Goal: Use online tool/utility: Utilize a website feature to perform a specific function

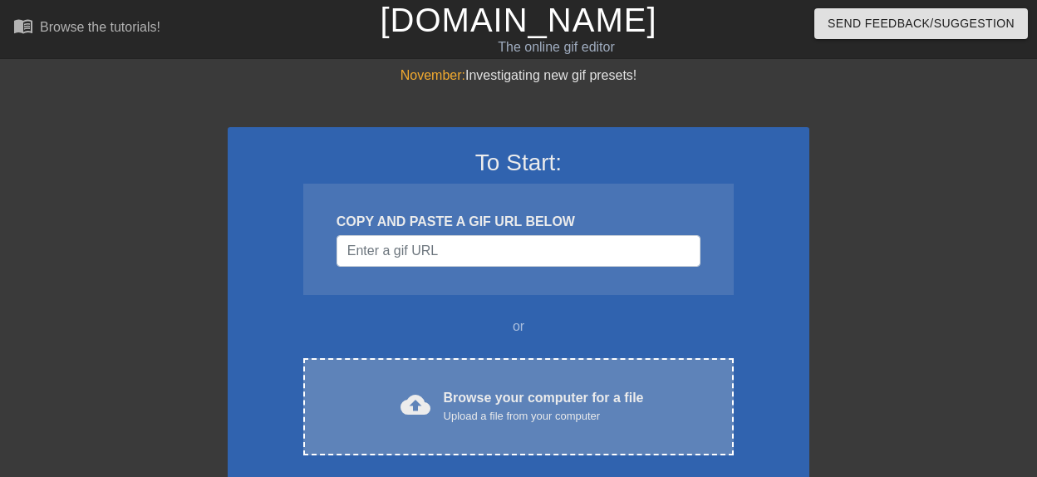
click at [490, 388] on div "Browse your computer for a file Upload a file from your computer" at bounding box center [544, 406] width 200 height 37
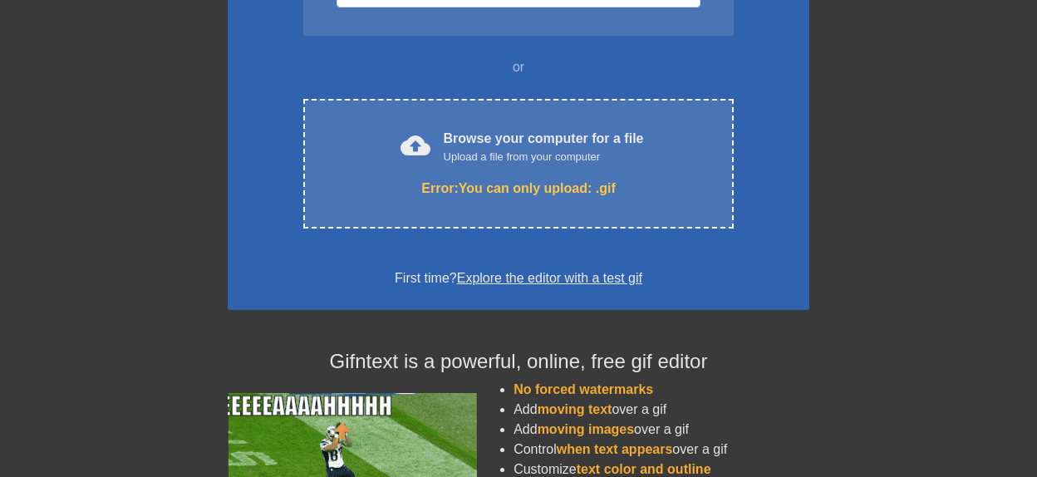
scroll to position [86, 0]
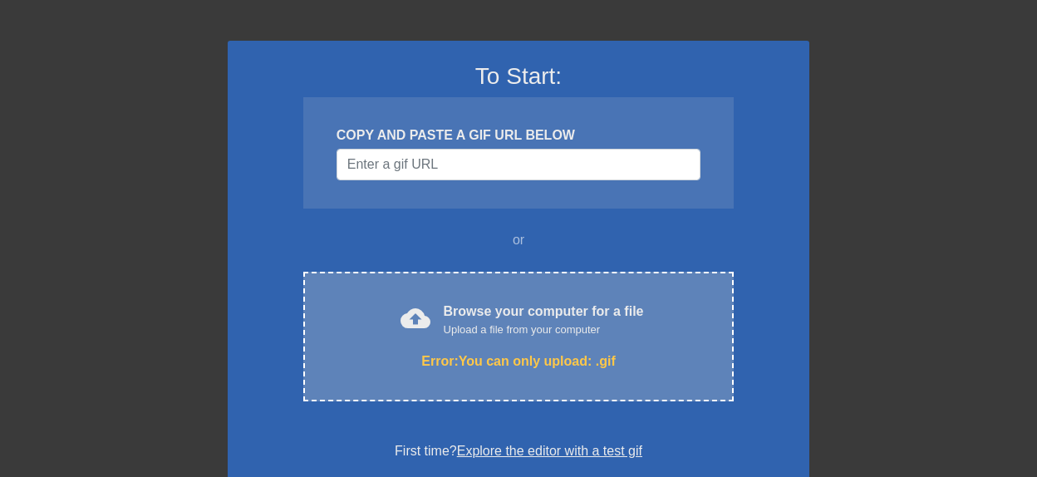
click at [478, 348] on div "cloud_upload Browse your computer for a file Upload a file from your computer E…" at bounding box center [518, 337] width 431 height 130
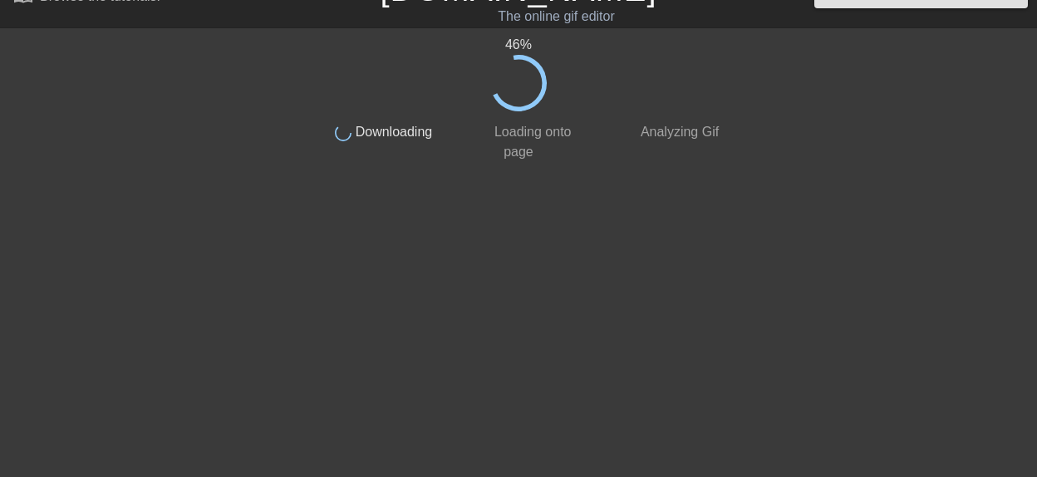
scroll to position [0, 0]
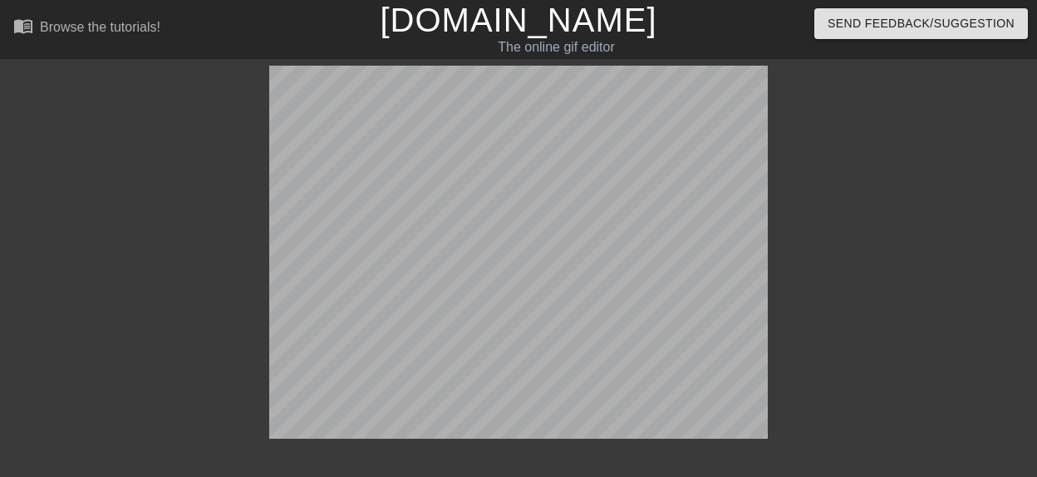
click at [906, 218] on div at bounding box center [912, 315] width 249 height 499
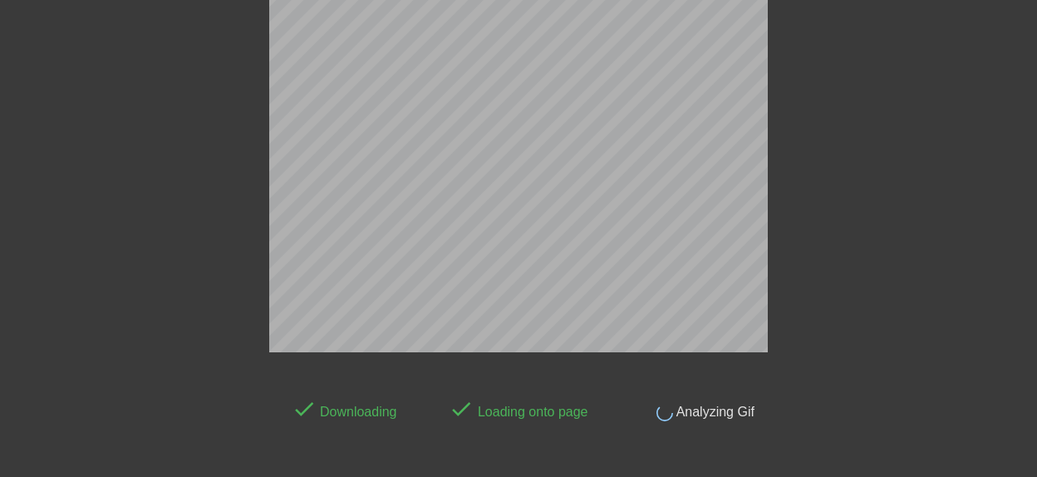
scroll to position [41, 0]
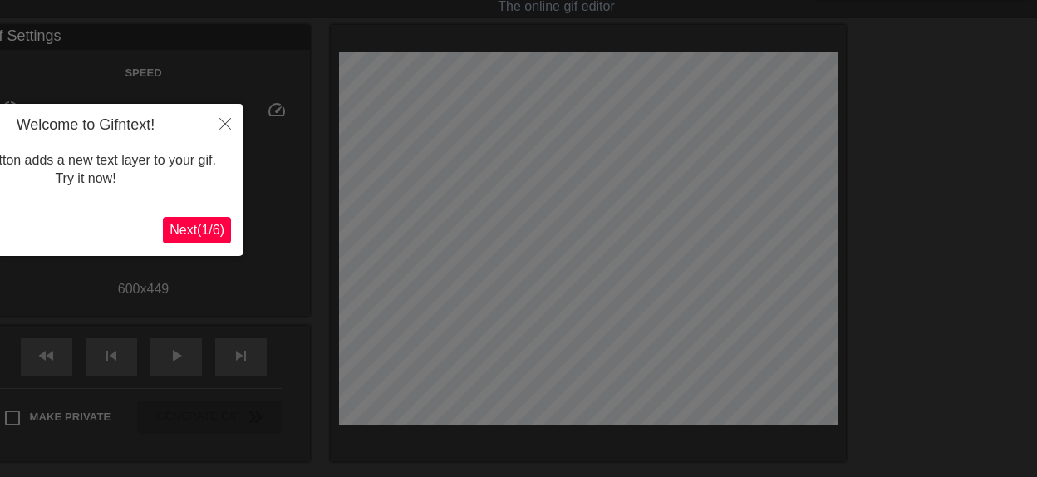
click at [197, 234] on span "Next ( 1 / 6 )" at bounding box center [197, 230] width 55 height 14
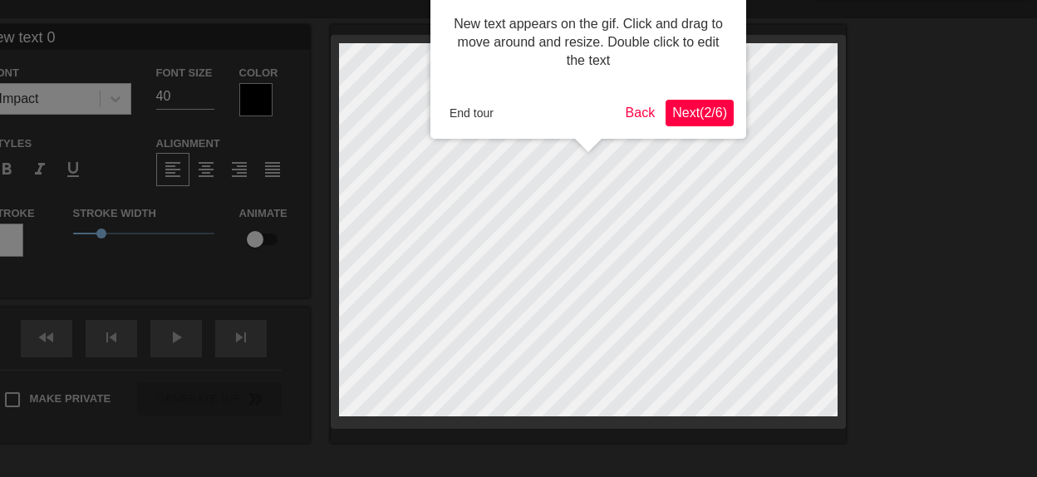
scroll to position [0, 0]
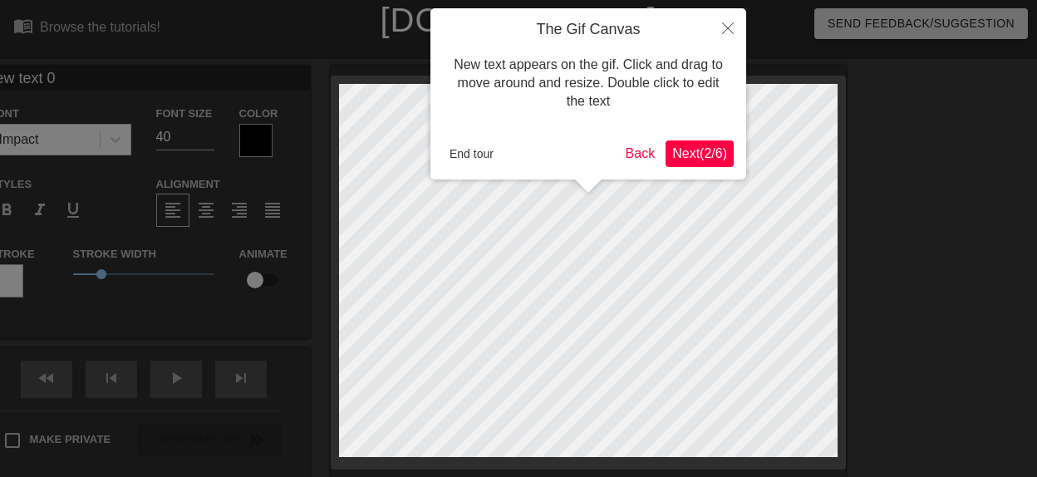
click at [684, 150] on span "Next ( 2 / 6 )" at bounding box center [699, 153] width 55 height 14
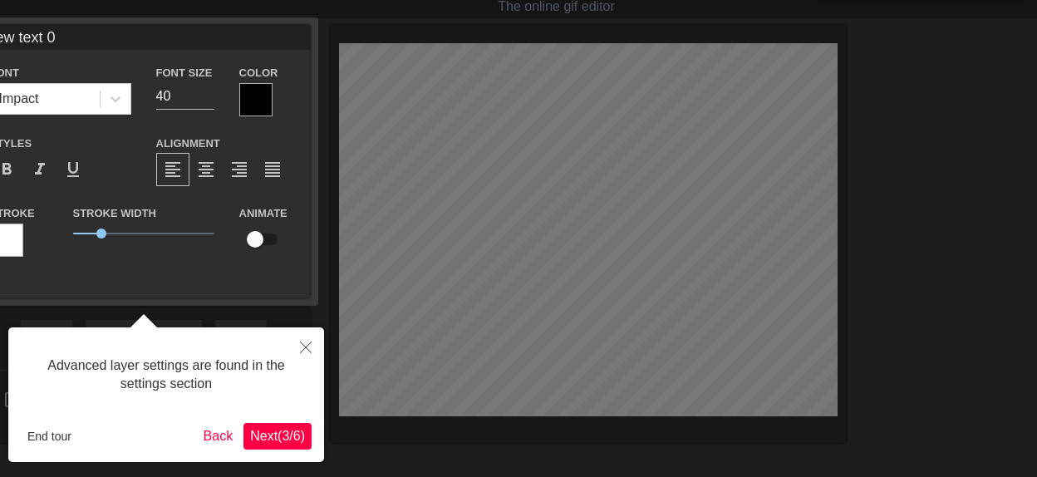
click at [288, 440] on span "Next ( 3 / 6 )" at bounding box center [277, 436] width 55 height 14
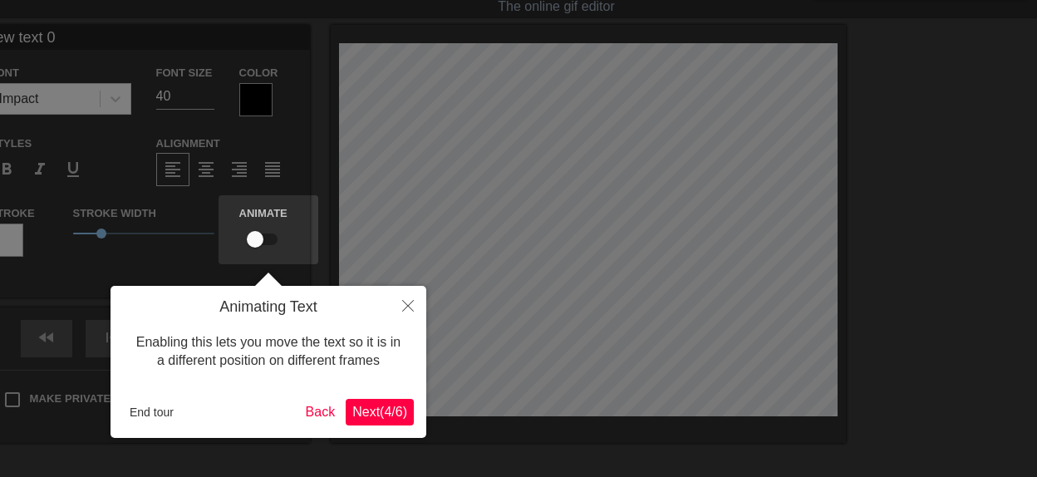
scroll to position [0, 0]
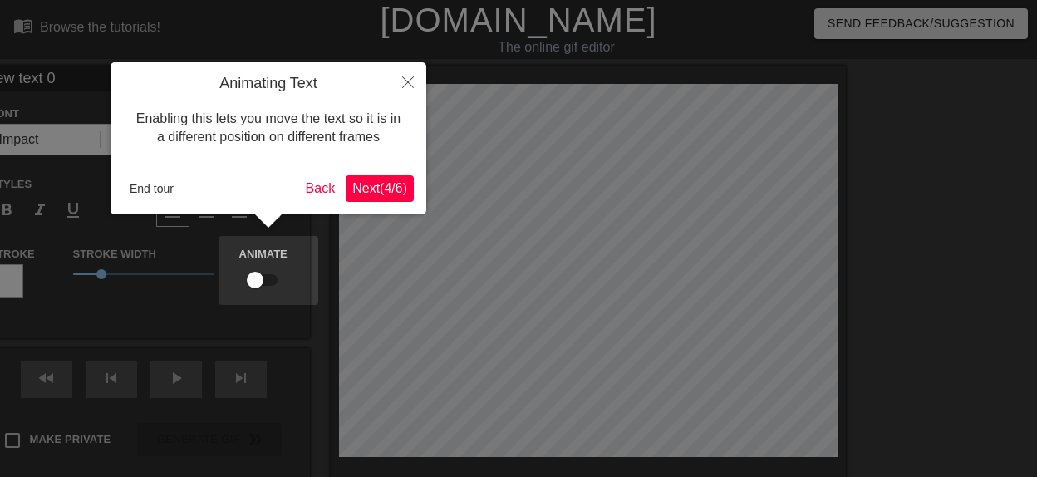
click at [385, 185] on span "Next ( 4 / 6 )" at bounding box center [379, 188] width 55 height 14
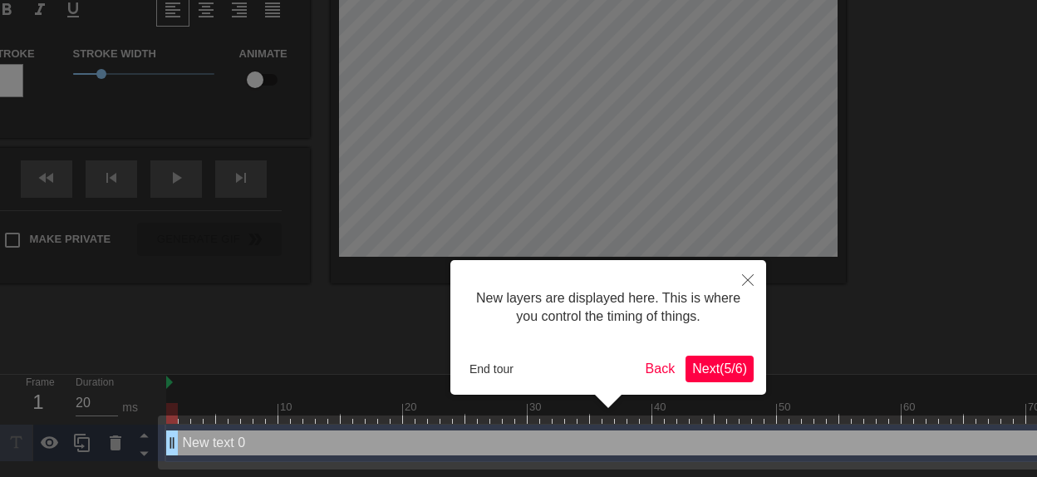
click at [712, 370] on span "Next ( 5 / 6 )" at bounding box center [719, 369] width 55 height 14
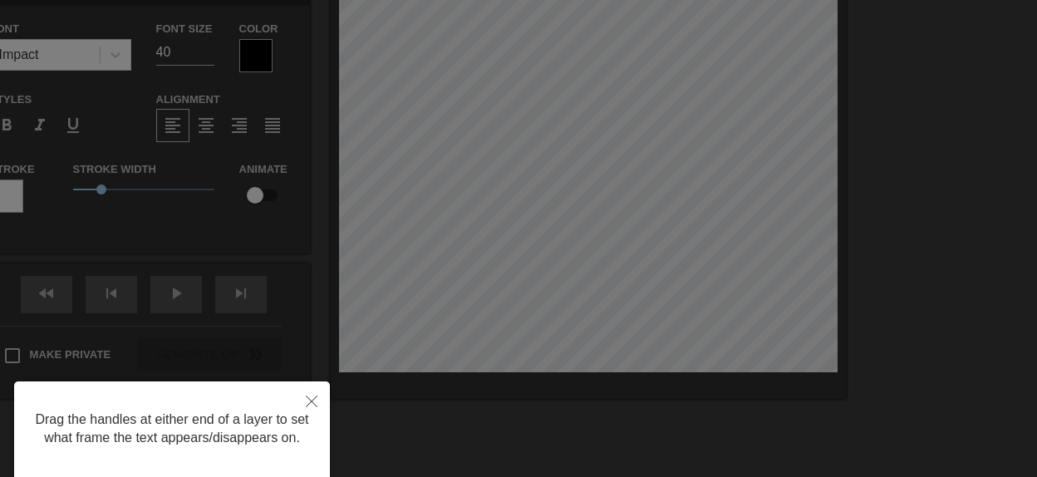
scroll to position [173, 0]
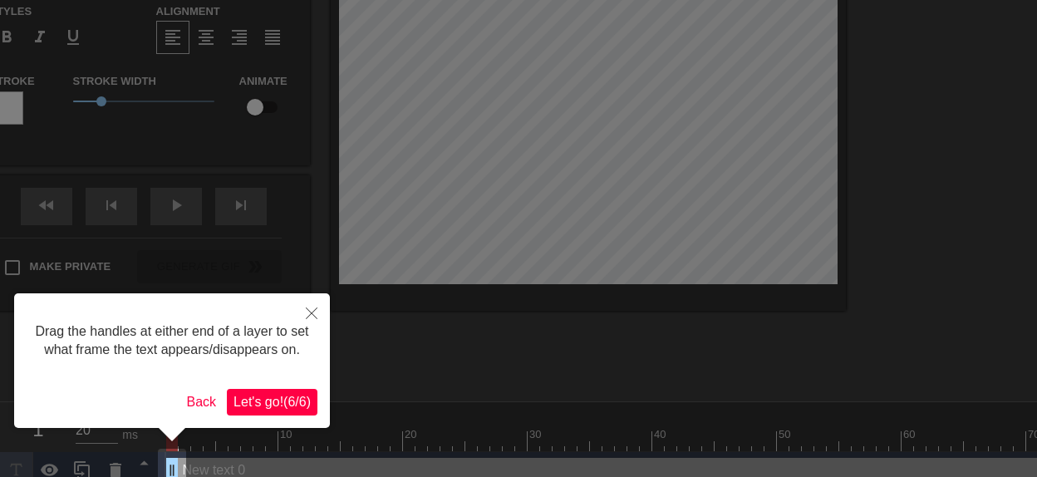
click at [266, 400] on span "Let's go! ( 6 / 6 )" at bounding box center [272, 402] width 77 height 14
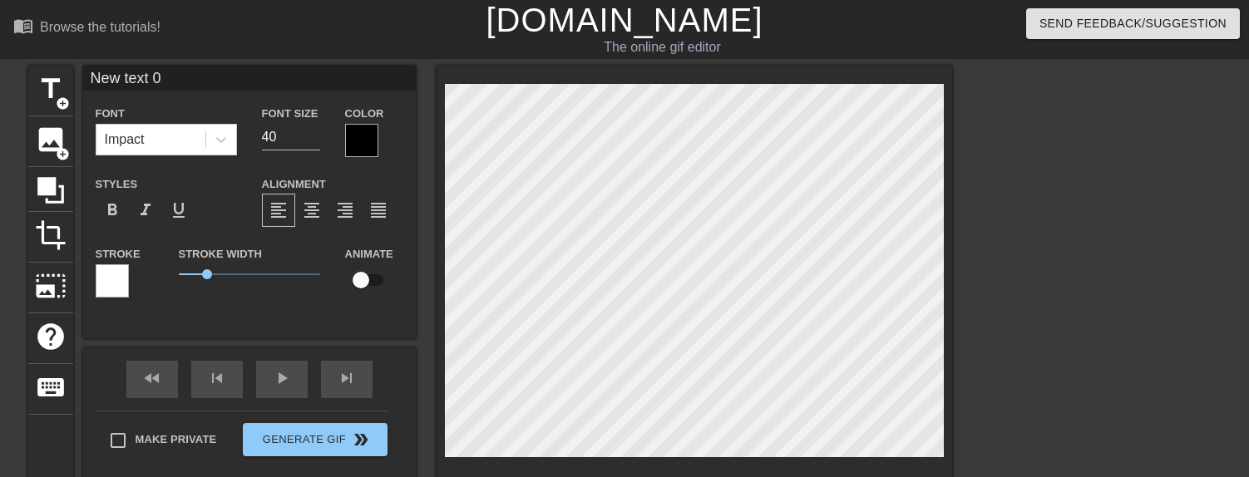
scroll to position [0, 2]
type input "P"
type textarea "P"
type input "PE"
type textarea "PE"
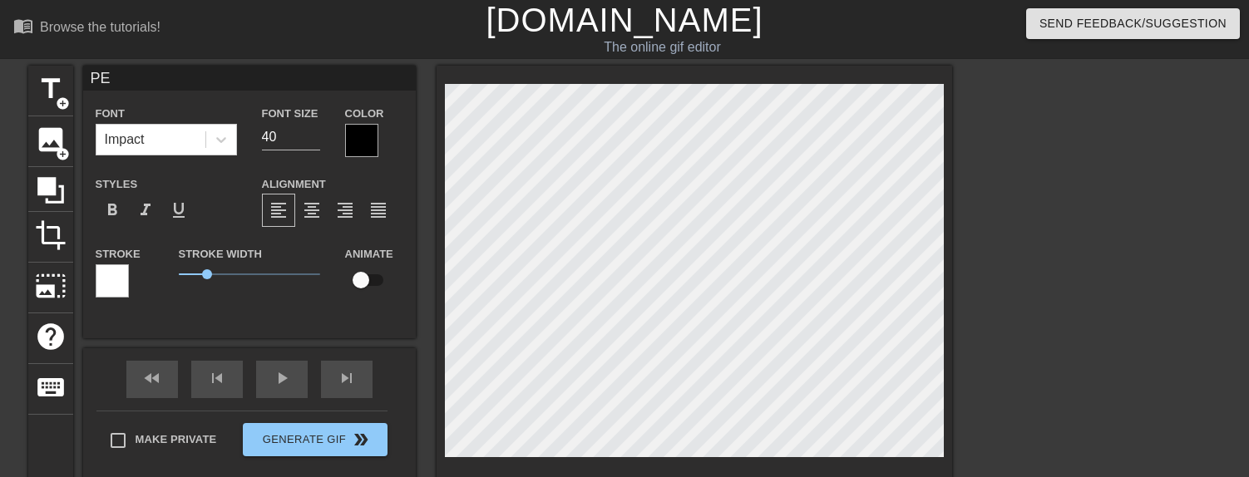
type input "PER"
type textarea "PER"
type input "PERS"
type textarea "PERS"
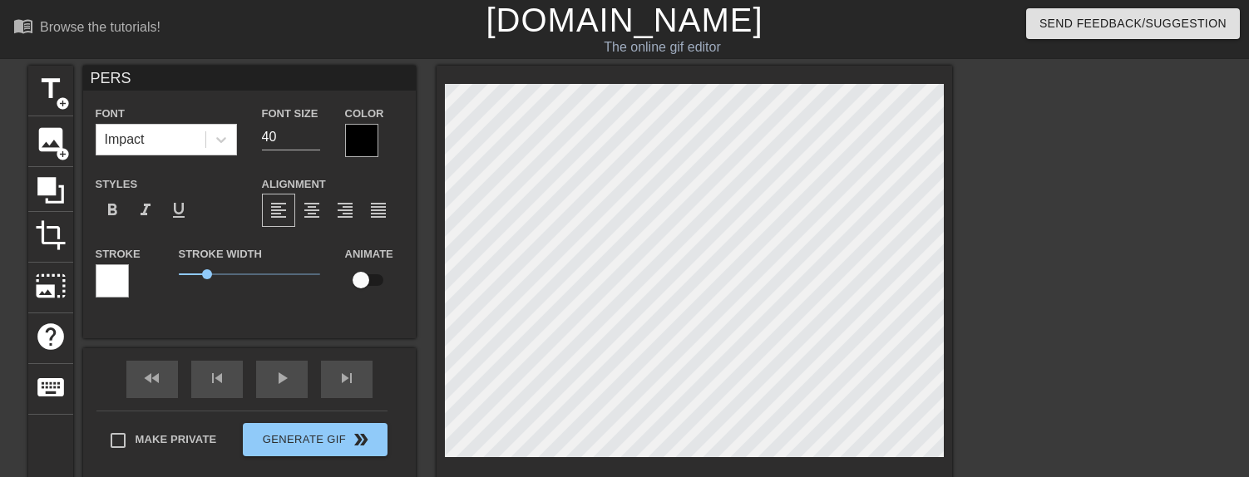
type input "PERSO"
type textarea "PERSO"
type input "PERSON"
type textarea "PERSON"
type input "PERSONA"
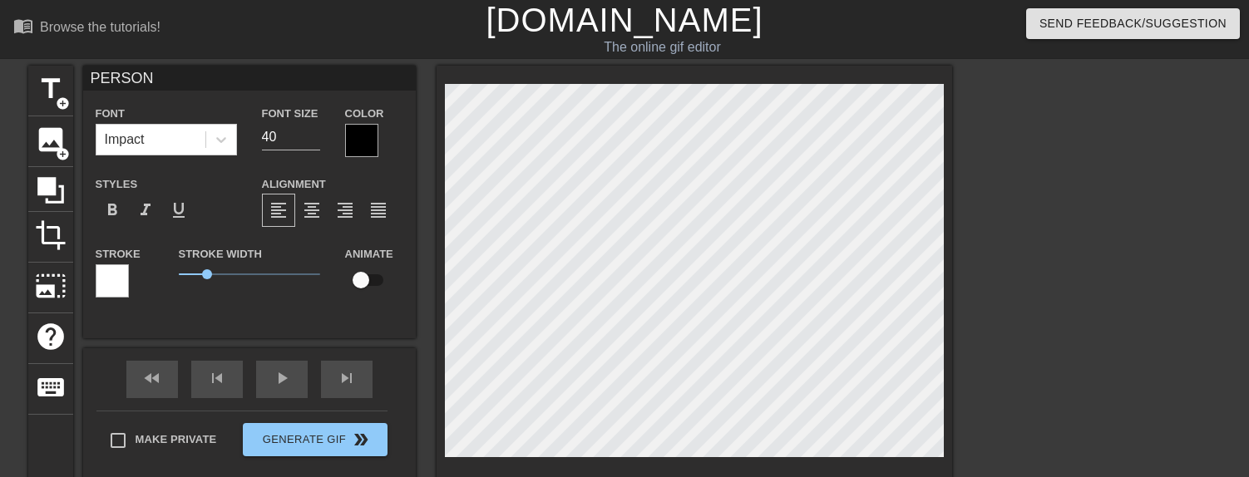
type textarea "PERSONA"
type input "PERSONA"
type textarea "PERSONA"
type input "PERSONA 4"
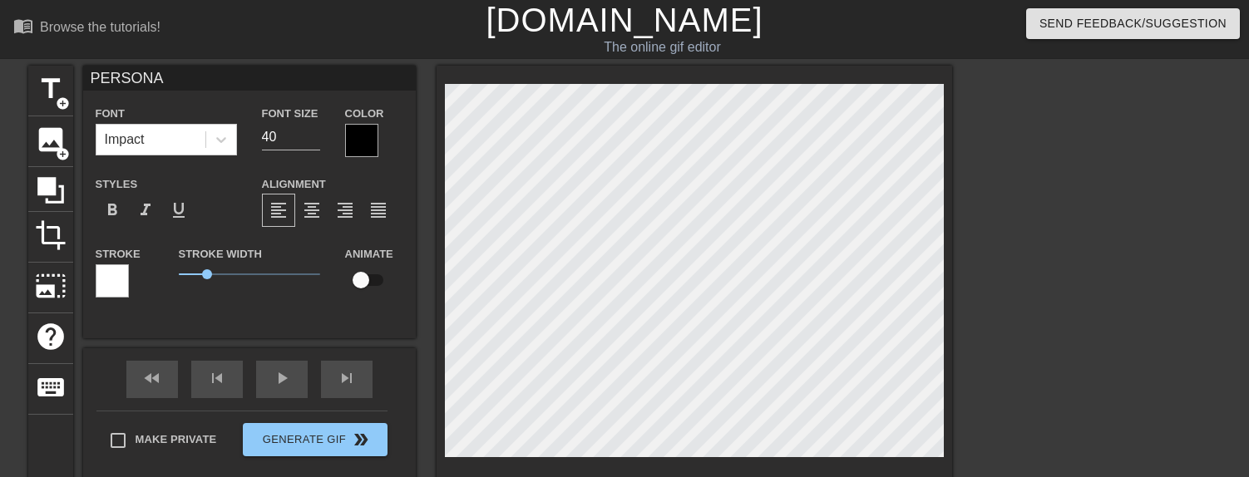
type textarea "PERSONA 4"
click at [316, 132] on input "41" at bounding box center [291, 137] width 58 height 27
click at [316, 132] on input "42" at bounding box center [291, 137] width 58 height 27
click at [316, 132] on input "43" at bounding box center [291, 137] width 58 height 27
click at [316, 132] on input "44" at bounding box center [291, 137] width 58 height 27
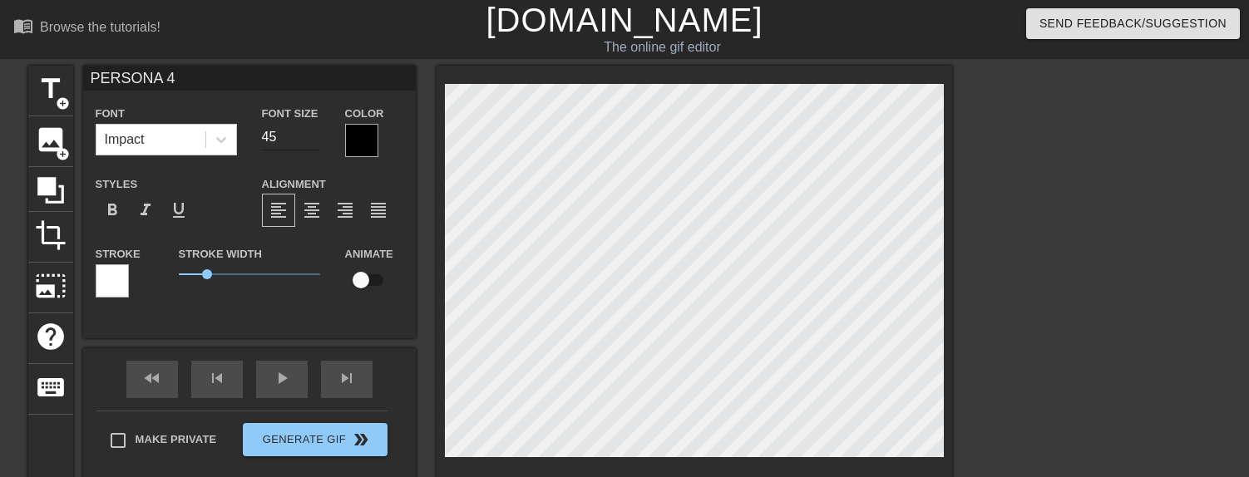
click at [316, 132] on input "45" at bounding box center [291, 137] width 58 height 27
click at [316, 132] on input "46" at bounding box center [291, 137] width 58 height 27
click at [316, 132] on input "47" at bounding box center [291, 137] width 58 height 27
click at [316, 132] on input "48" at bounding box center [291, 137] width 58 height 27
click at [316, 132] on input "49" at bounding box center [291, 137] width 58 height 27
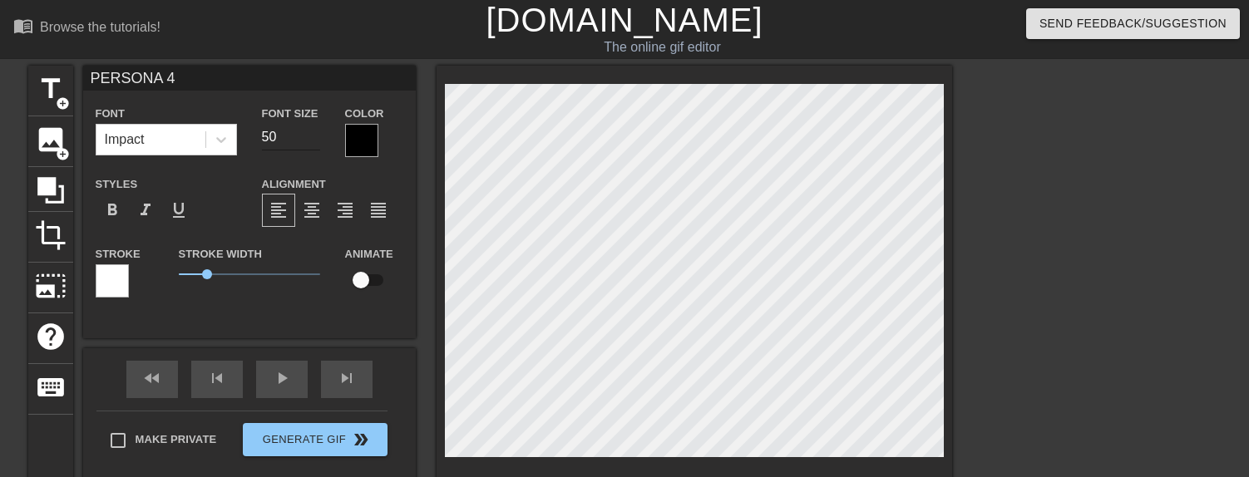
click at [316, 132] on input "50" at bounding box center [291, 137] width 58 height 27
click at [316, 132] on input "51" at bounding box center [291, 137] width 58 height 27
click at [316, 132] on input "52" at bounding box center [291, 137] width 58 height 27
click at [316, 132] on input "53" at bounding box center [291, 137] width 58 height 27
click at [316, 132] on input "54" at bounding box center [291, 137] width 58 height 27
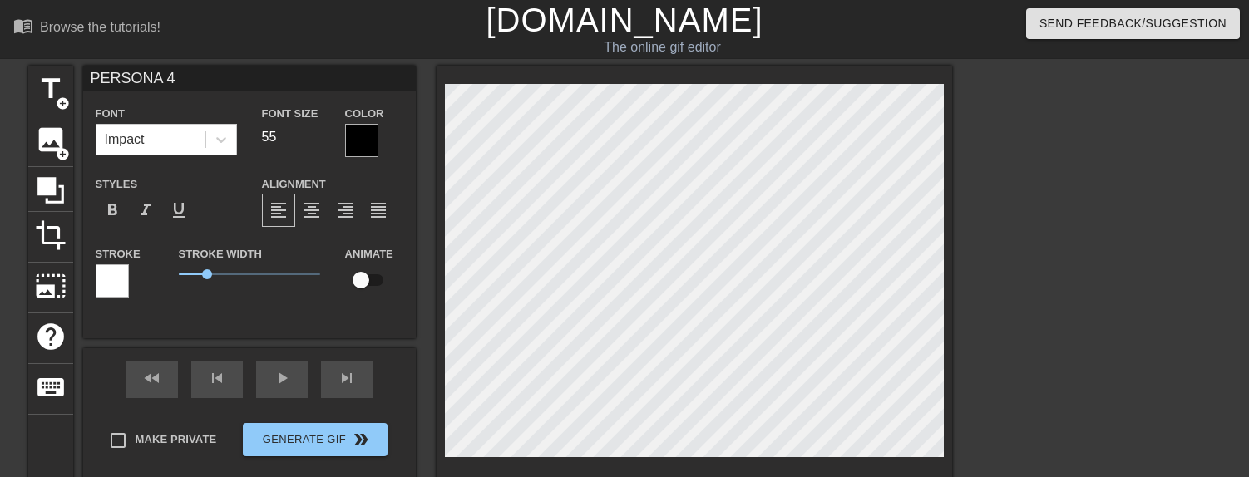
click at [316, 132] on input "55" at bounding box center [291, 137] width 58 height 27
click at [316, 132] on input "56" at bounding box center [291, 137] width 58 height 27
click at [316, 132] on input "57" at bounding box center [291, 137] width 58 height 27
click at [316, 132] on input "58" at bounding box center [291, 137] width 58 height 27
click at [316, 132] on input "59" at bounding box center [291, 137] width 58 height 27
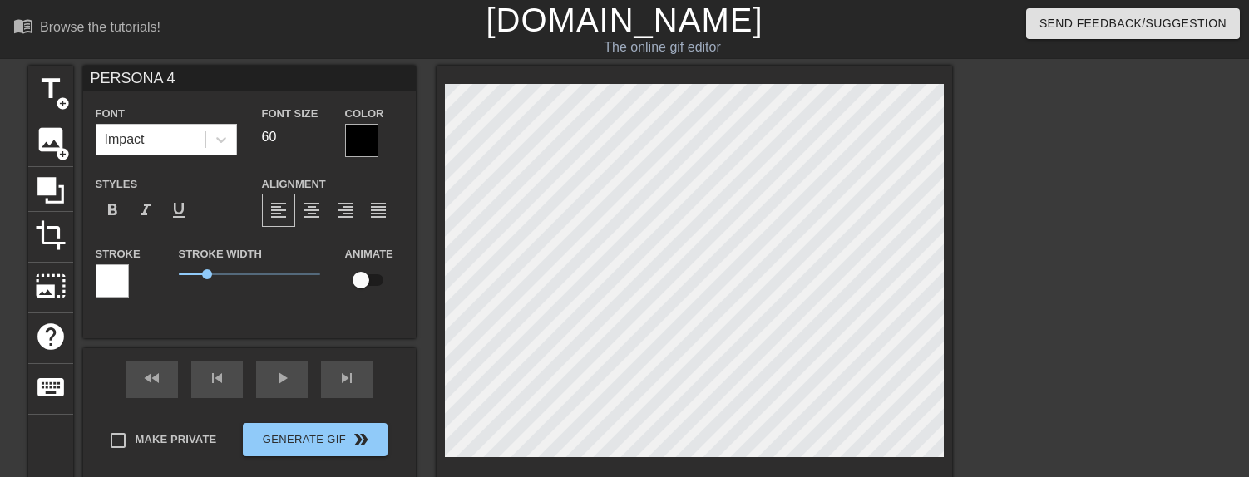
type input "60"
click at [316, 132] on input "60" at bounding box center [291, 137] width 58 height 27
type textarea "PERSONA 4"
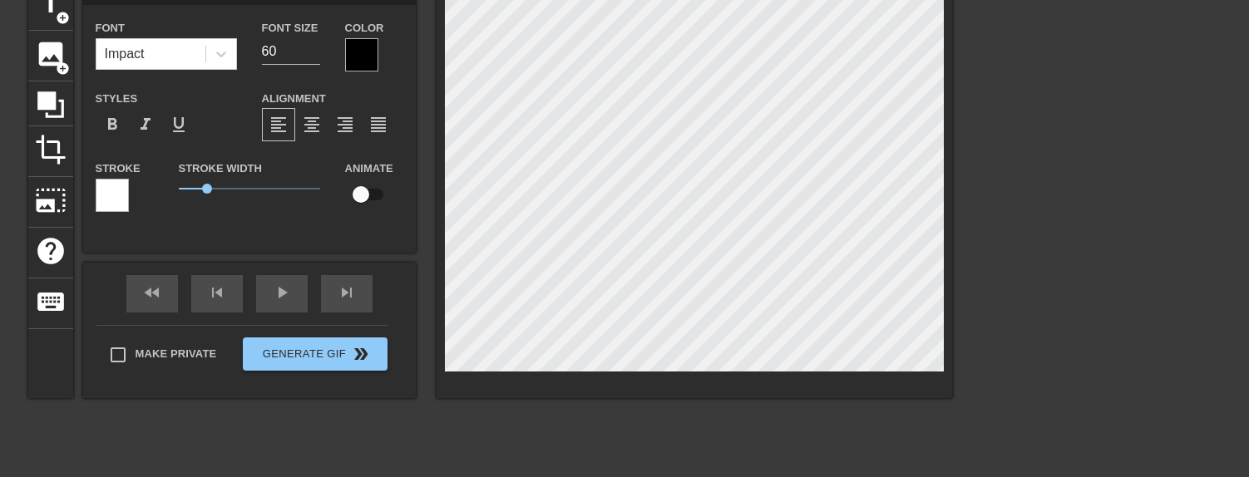
scroll to position [86, 0]
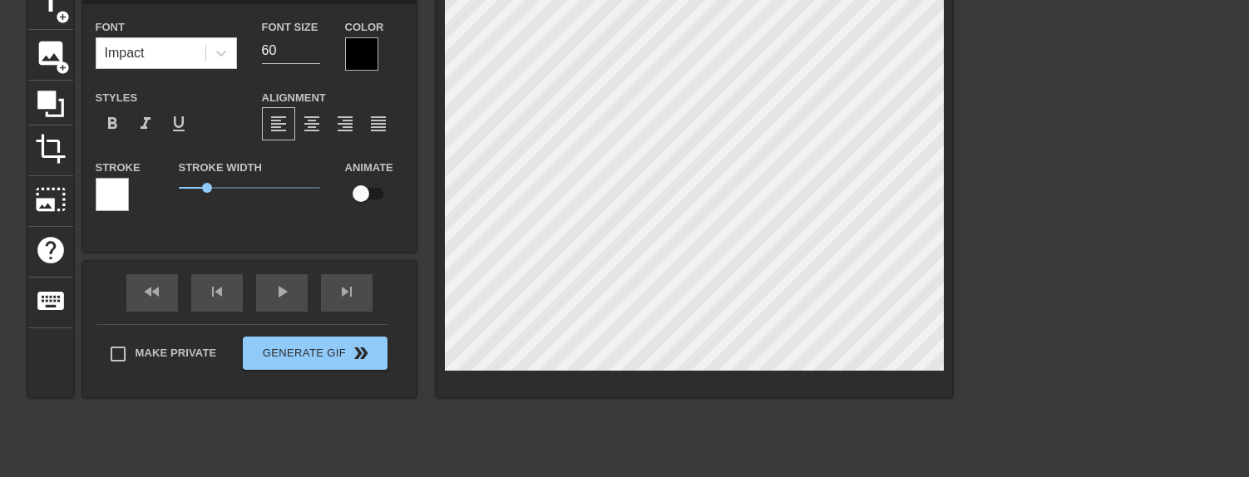
click at [117, 205] on div at bounding box center [112, 194] width 33 height 33
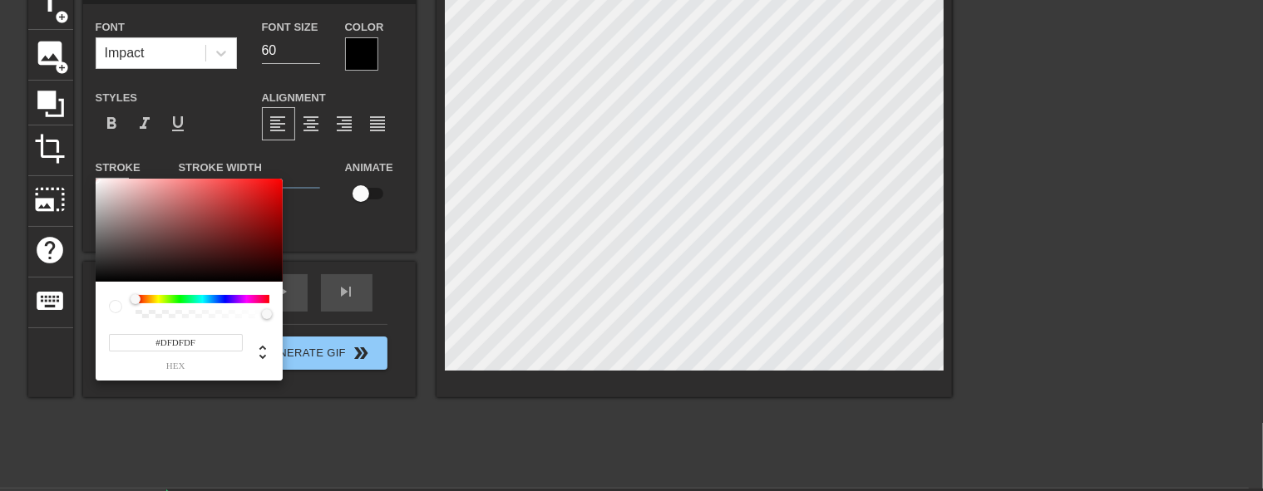
type input "#FFFFFF"
drag, startPoint x: 255, startPoint y: 219, endPoint x: 66, endPoint y: 135, distance: 207.3
click at [96, 179] on div at bounding box center [189, 230] width 187 height 103
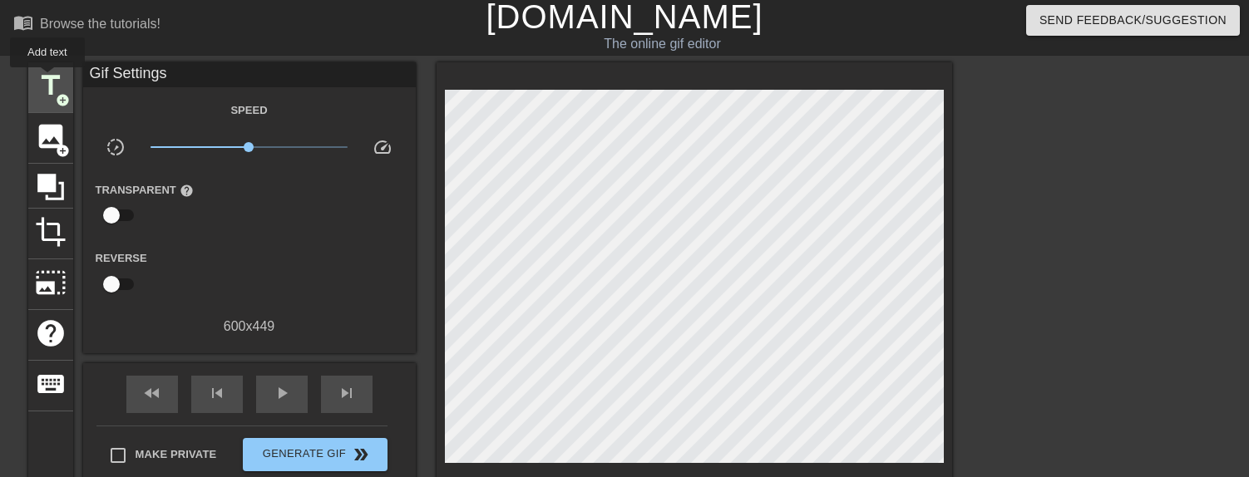
scroll to position [0, 0]
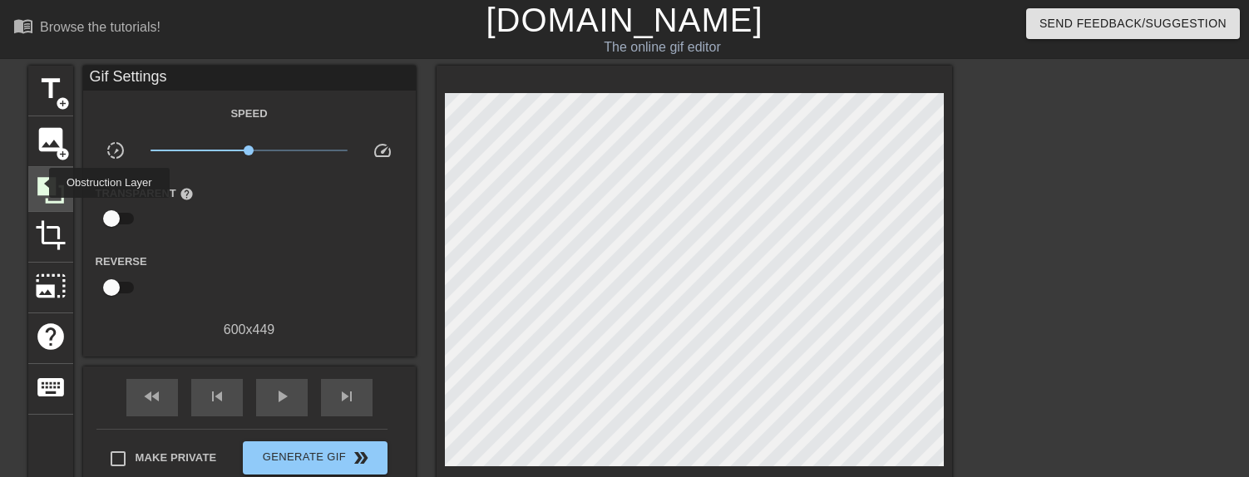
click at [38, 183] on icon at bounding box center [50, 190] width 27 height 27
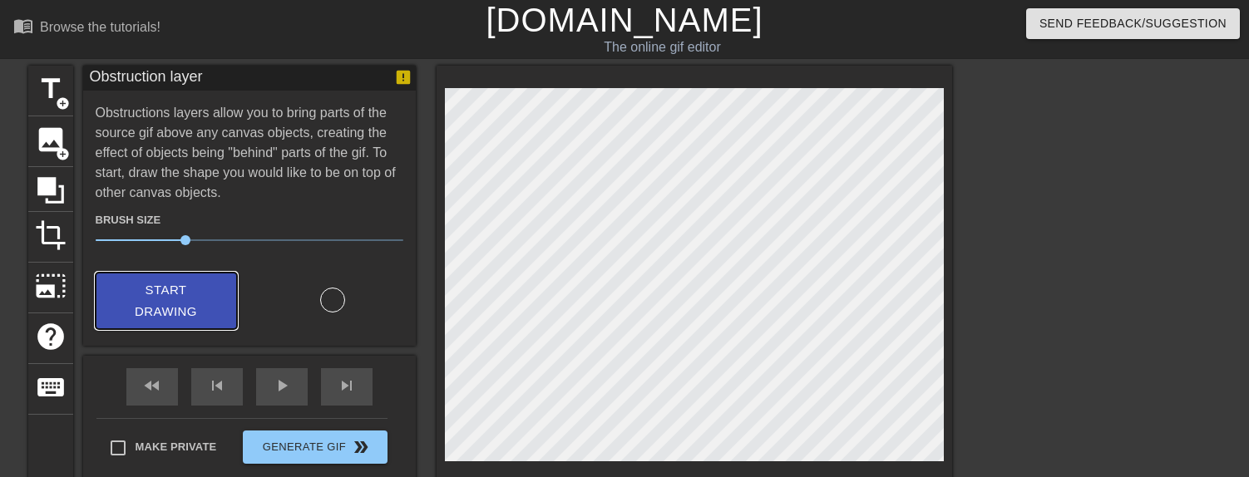
click at [181, 288] on span "Start Drawing" at bounding box center [166, 301] width 101 height 44
click at [598, 79] on div at bounding box center [693, 279] width 515 height 426
click at [569, 69] on div at bounding box center [693, 279] width 515 height 426
click at [999, 148] on div at bounding box center [1096, 315] width 249 height 499
drag, startPoint x: 187, startPoint y: 239, endPoint x: 285, endPoint y: 244, distance: 98.2
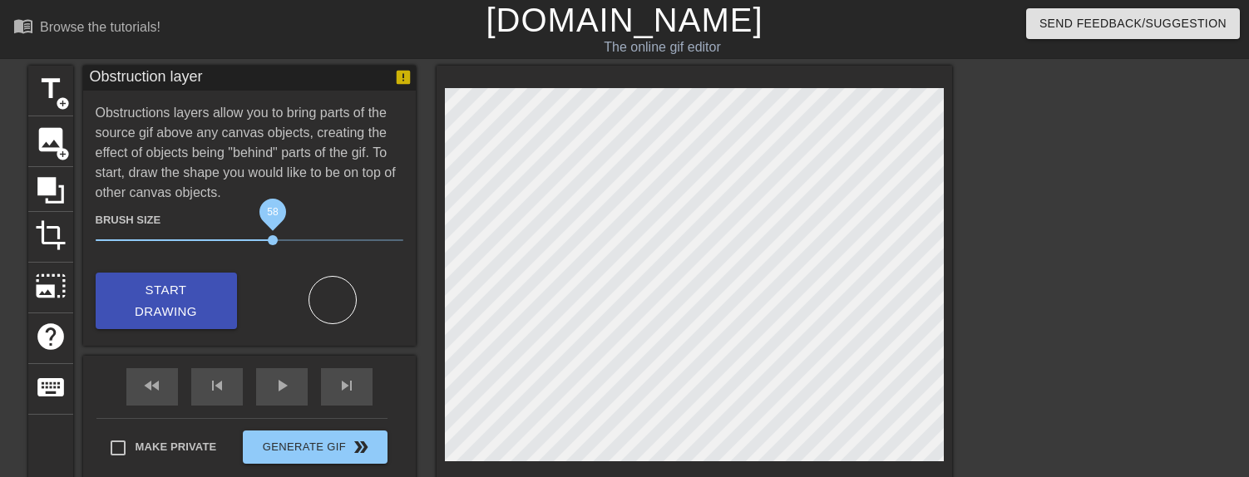
click at [278, 244] on span "58" at bounding box center [273, 240] width 10 height 10
click at [278, 240] on span "59" at bounding box center [275, 240] width 10 height 10
click at [192, 301] on span "Start Drawing" at bounding box center [166, 301] width 101 height 44
click at [47, 91] on span "title" at bounding box center [51, 89] width 32 height 32
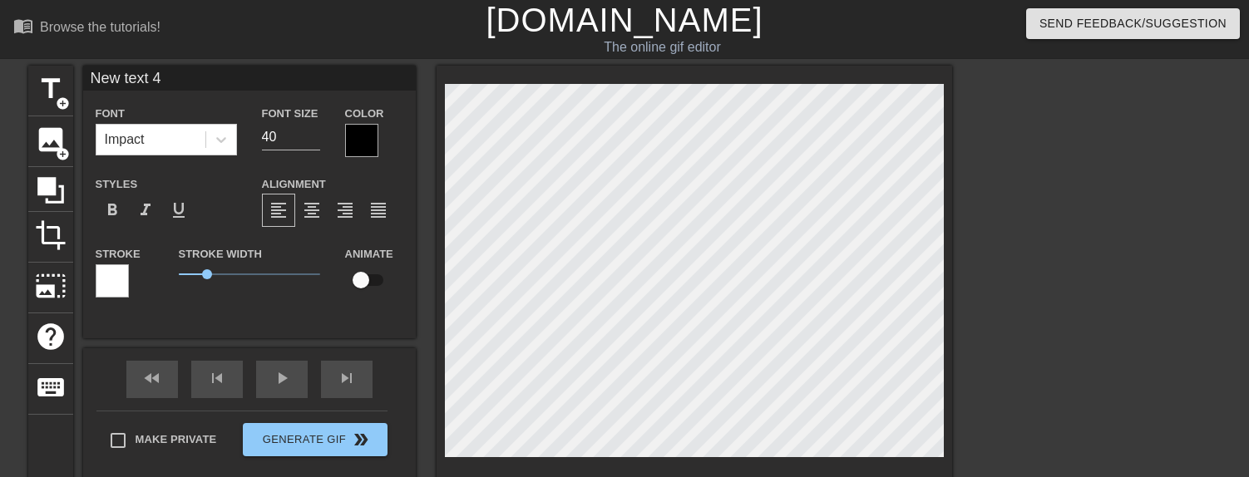
scroll to position [0, 2]
type input "P"
type textarea "P"
type input "PE"
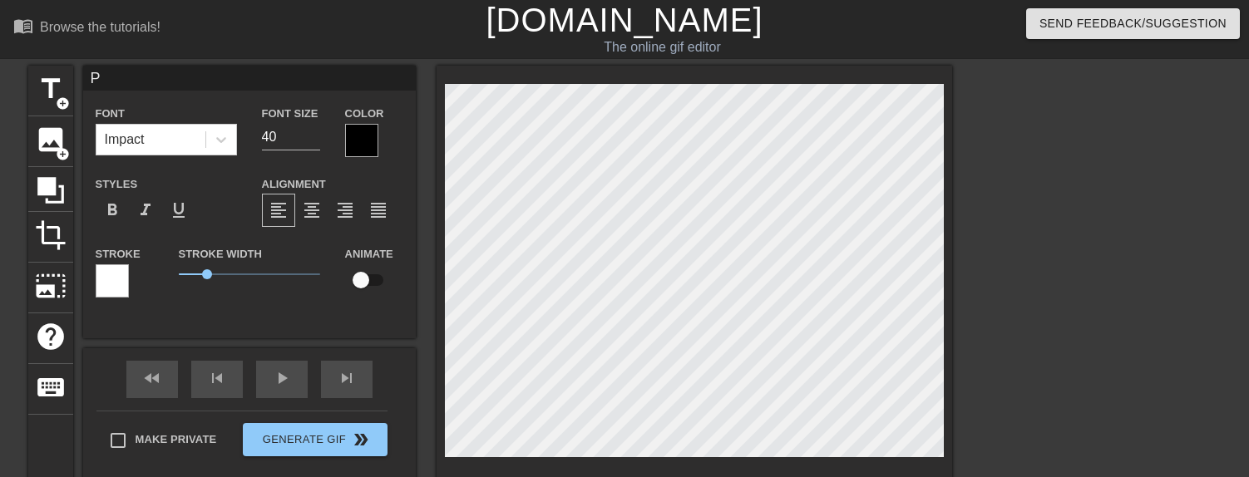
type textarea "PE"
type input "PER"
type textarea "PER"
type input "PERS"
type textarea "PERS"
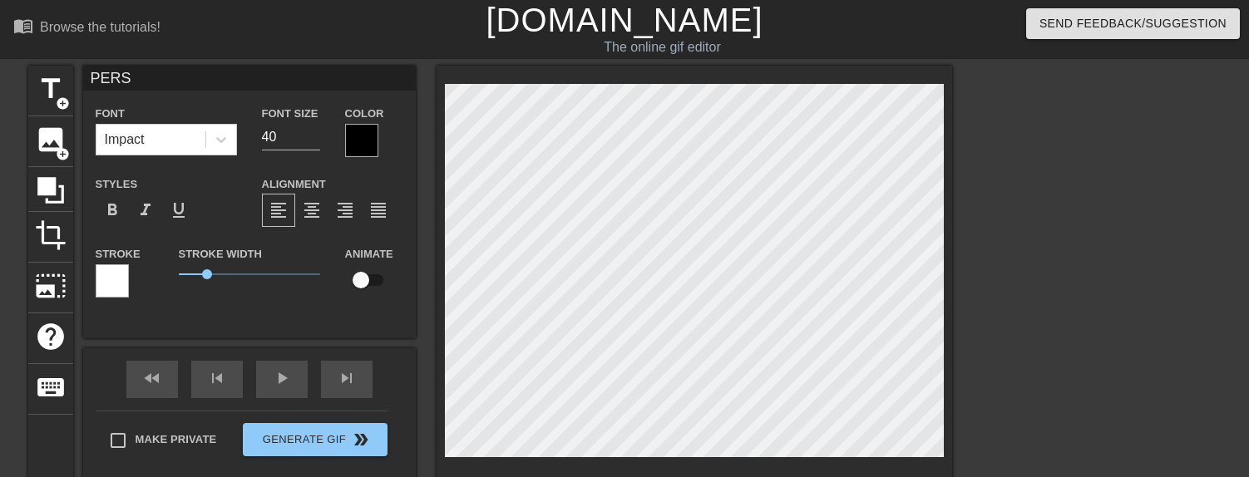
type input "PERSO"
type textarea "PERSO"
type input "PERSON"
type textarea "PERSON"
type input "PERSONA"
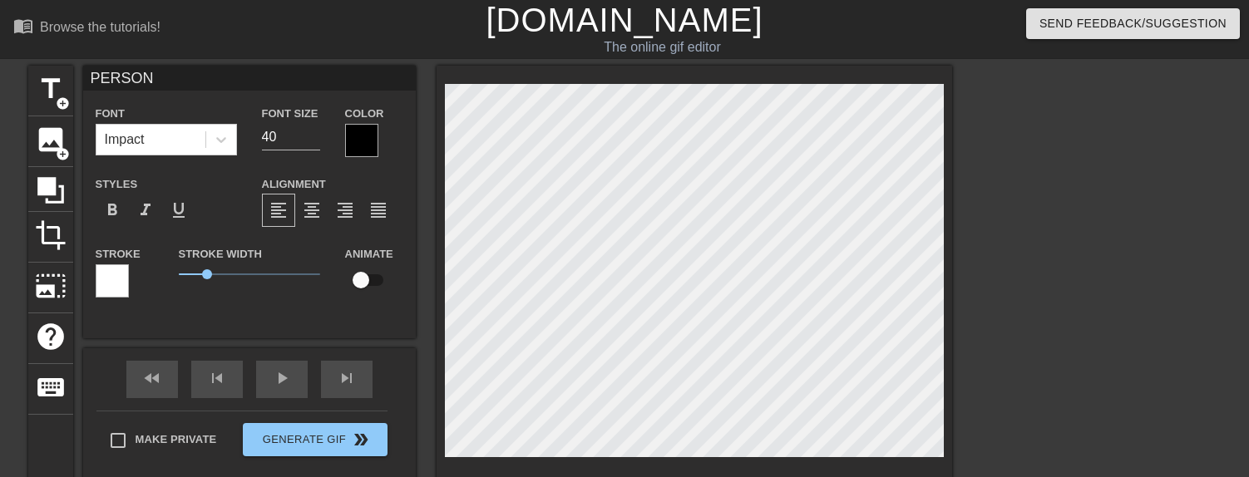
type textarea "PERSONA"
type input "PERSONA"
type textarea "PERSONA"
type input "PERSONA 4"
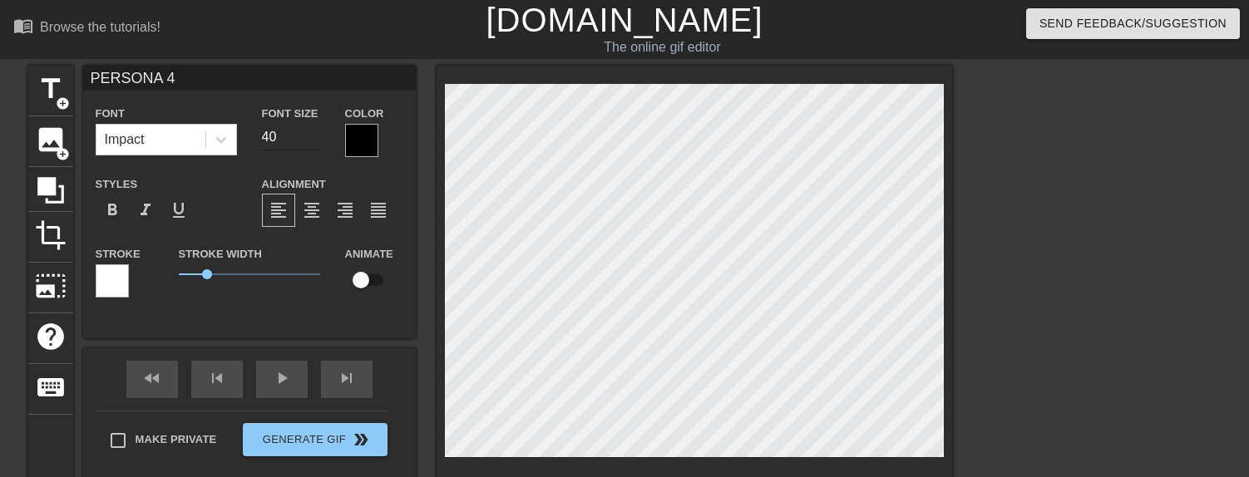
type textarea "PERSONA 4"
click at [274, 132] on input "40" at bounding box center [291, 137] width 58 height 27
type input "60"
click at [303, 168] on div "Font Impact Font Size 60 Color Styles format_bold format_italic format_underlin…" at bounding box center [250, 207] width 308 height 209
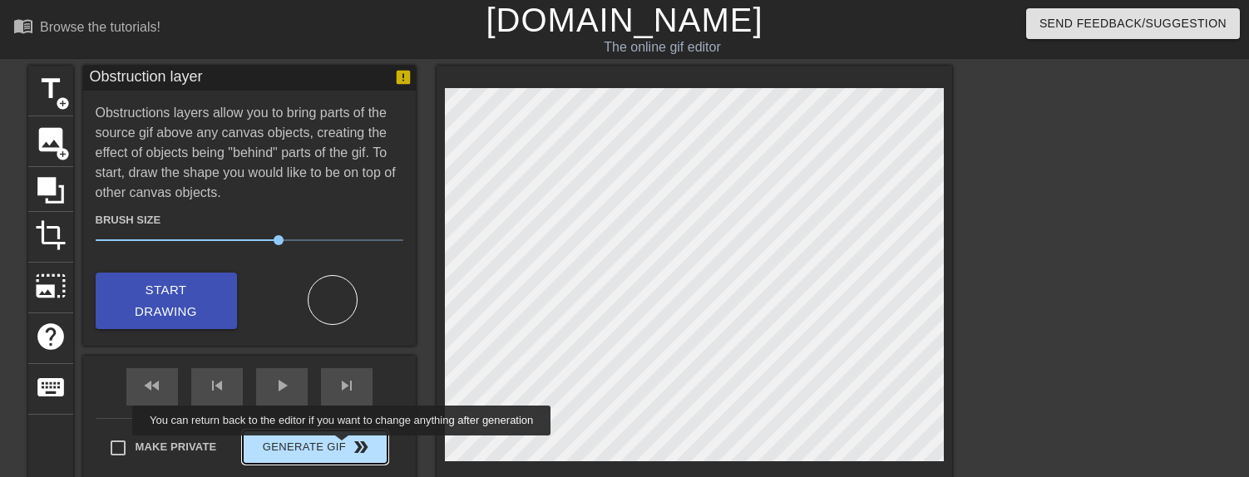
click at [343, 447] on span "Generate Gif double_arrow" at bounding box center [314, 447] width 131 height 20
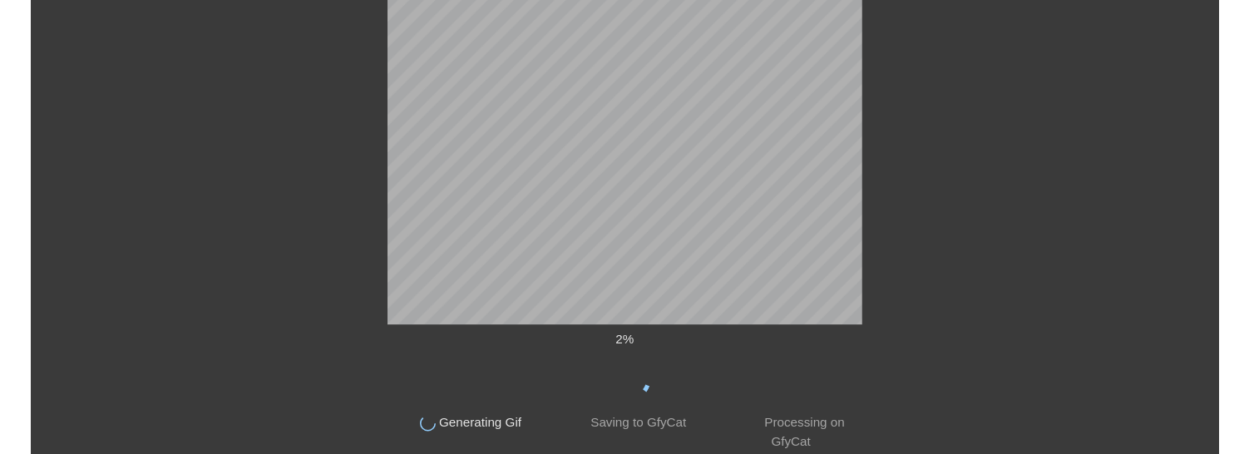
scroll to position [100, 0]
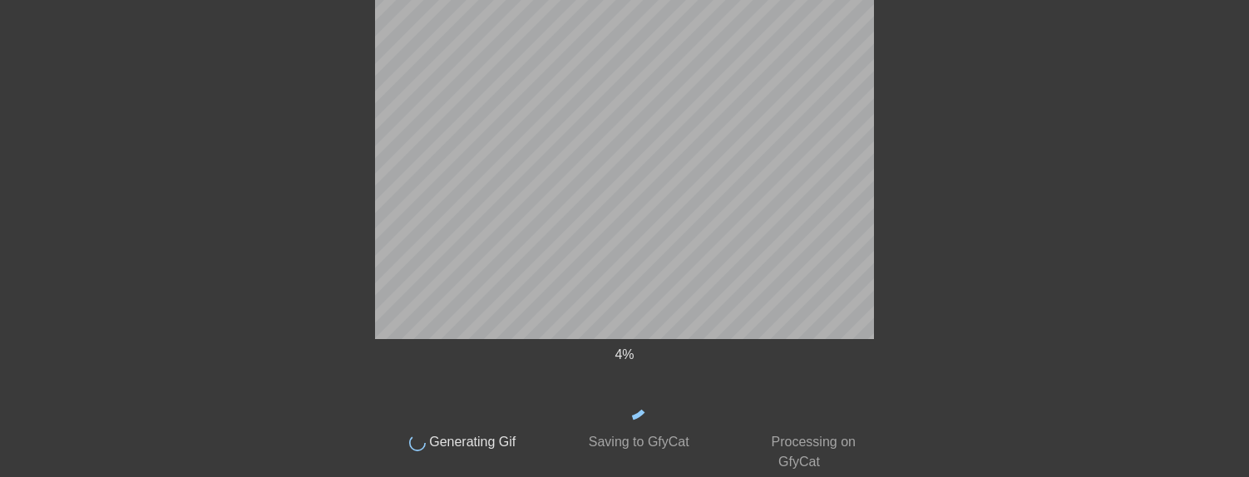
click at [1037, 304] on div at bounding box center [1018, 215] width 249 height 499
click at [988, 165] on div at bounding box center [1018, 215] width 249 height 499
